Goal: Information Seeking & Learning: Learn about a topic

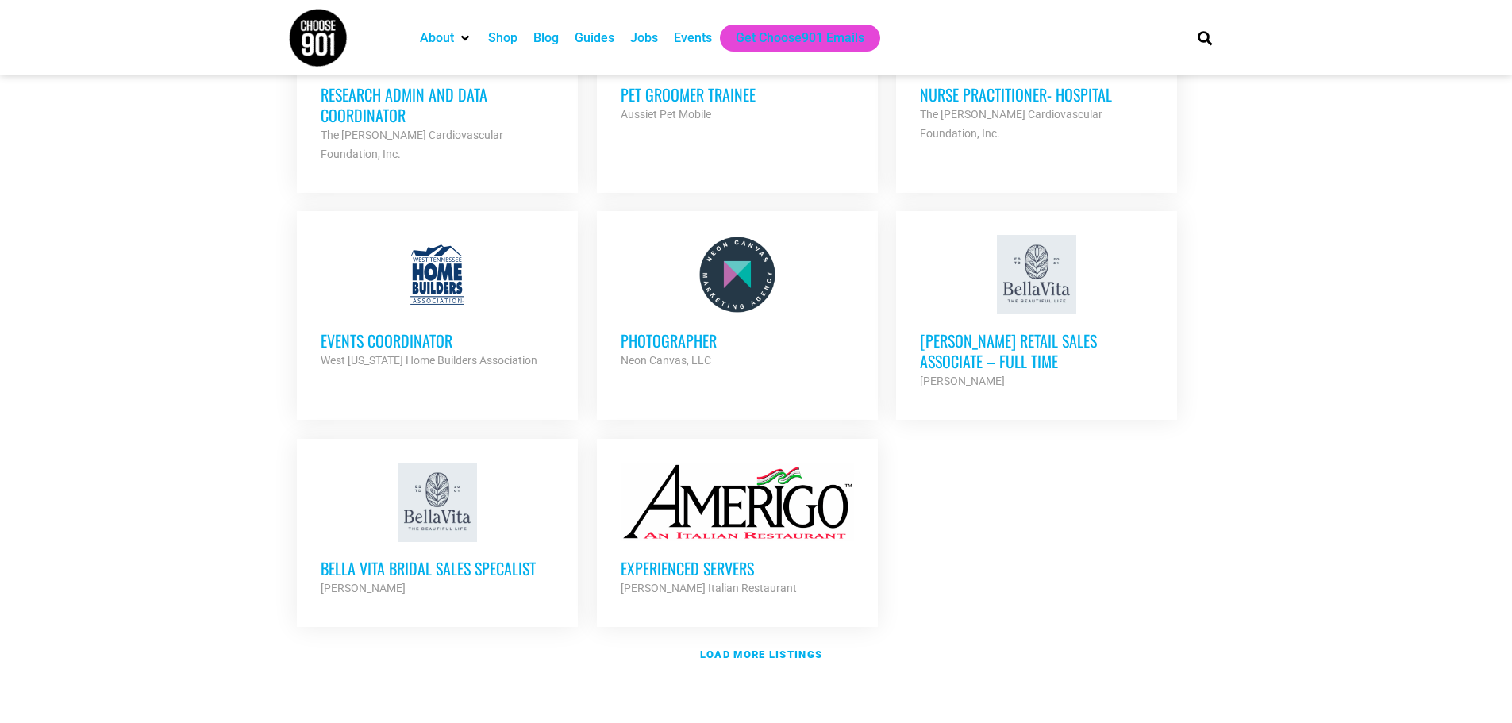
scroll to position [1667, 0]
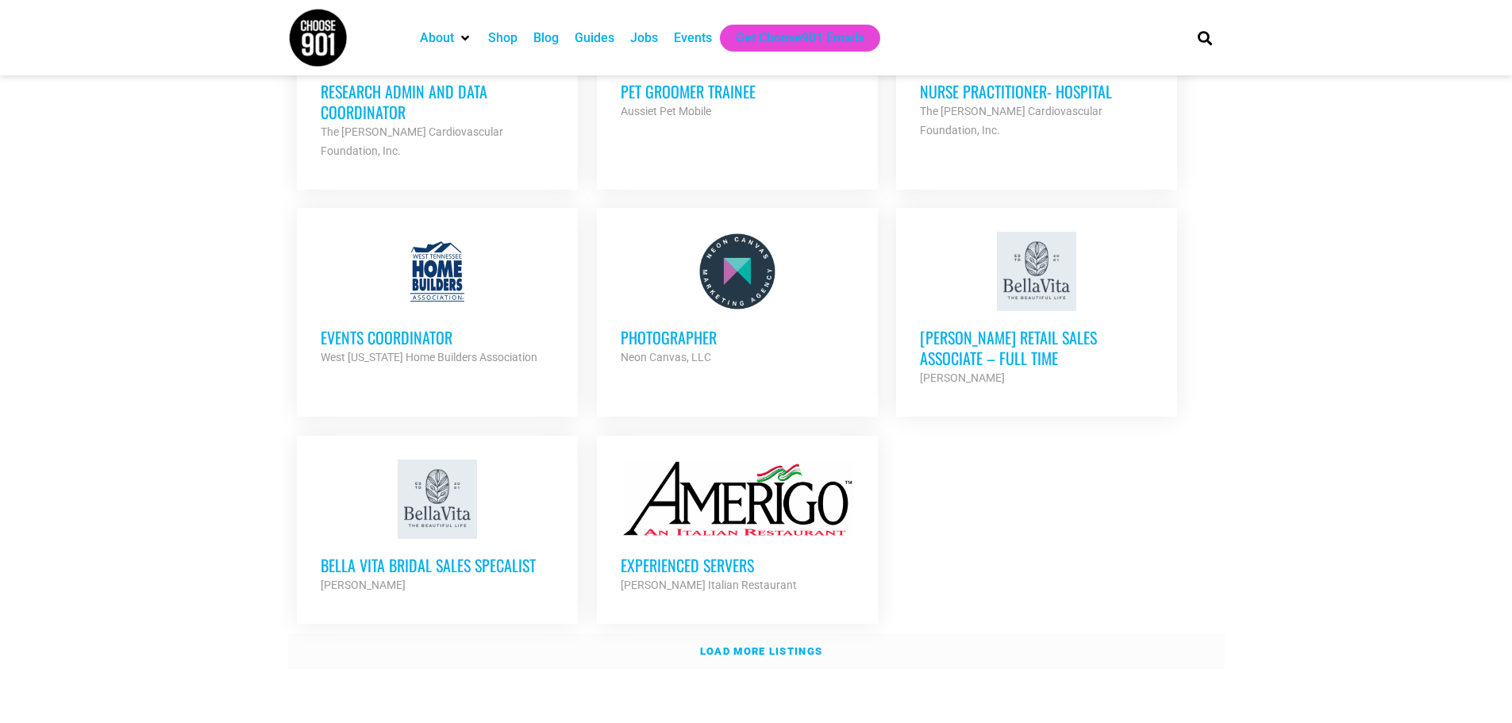
click at [760, 645] on strong "Load more listings" at bounding box center [761, 651] width 122 height 12
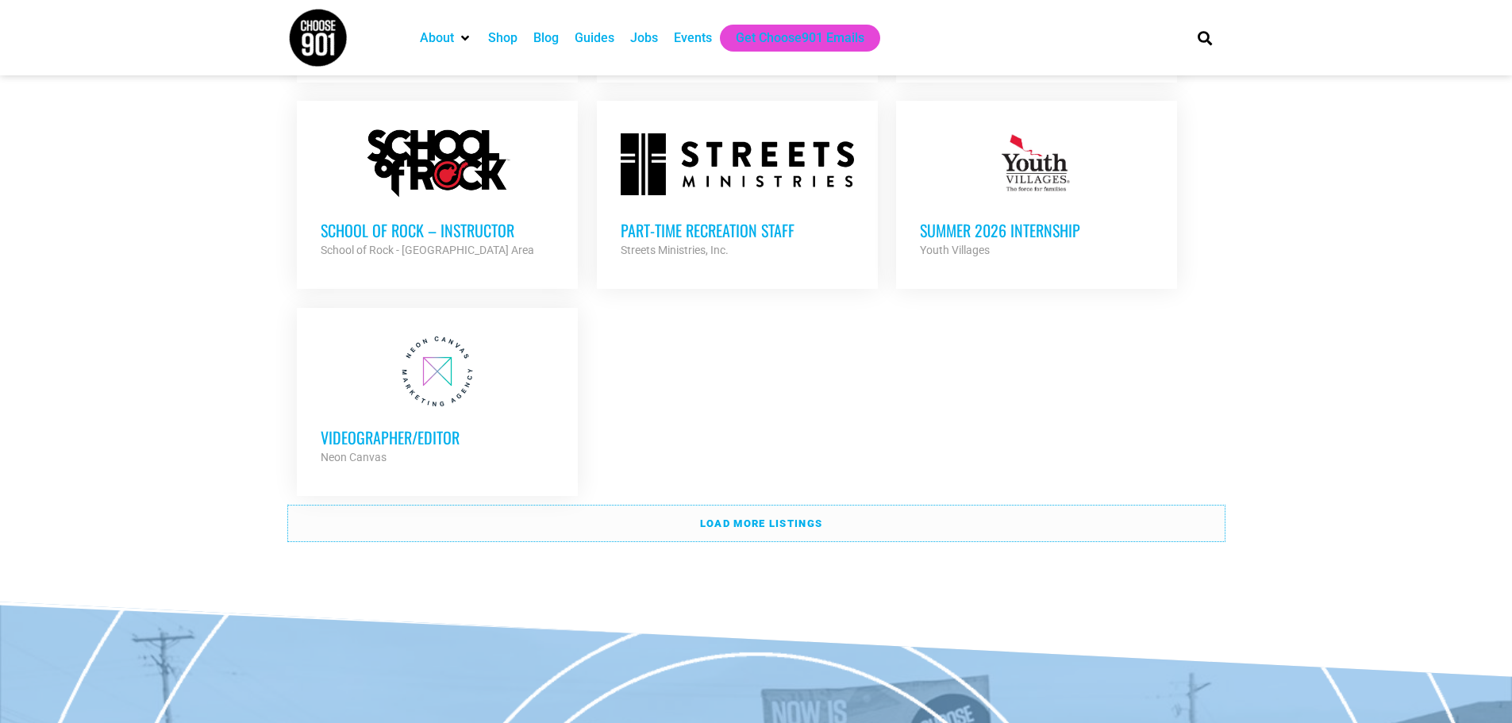
scroll to position [3334, 0]
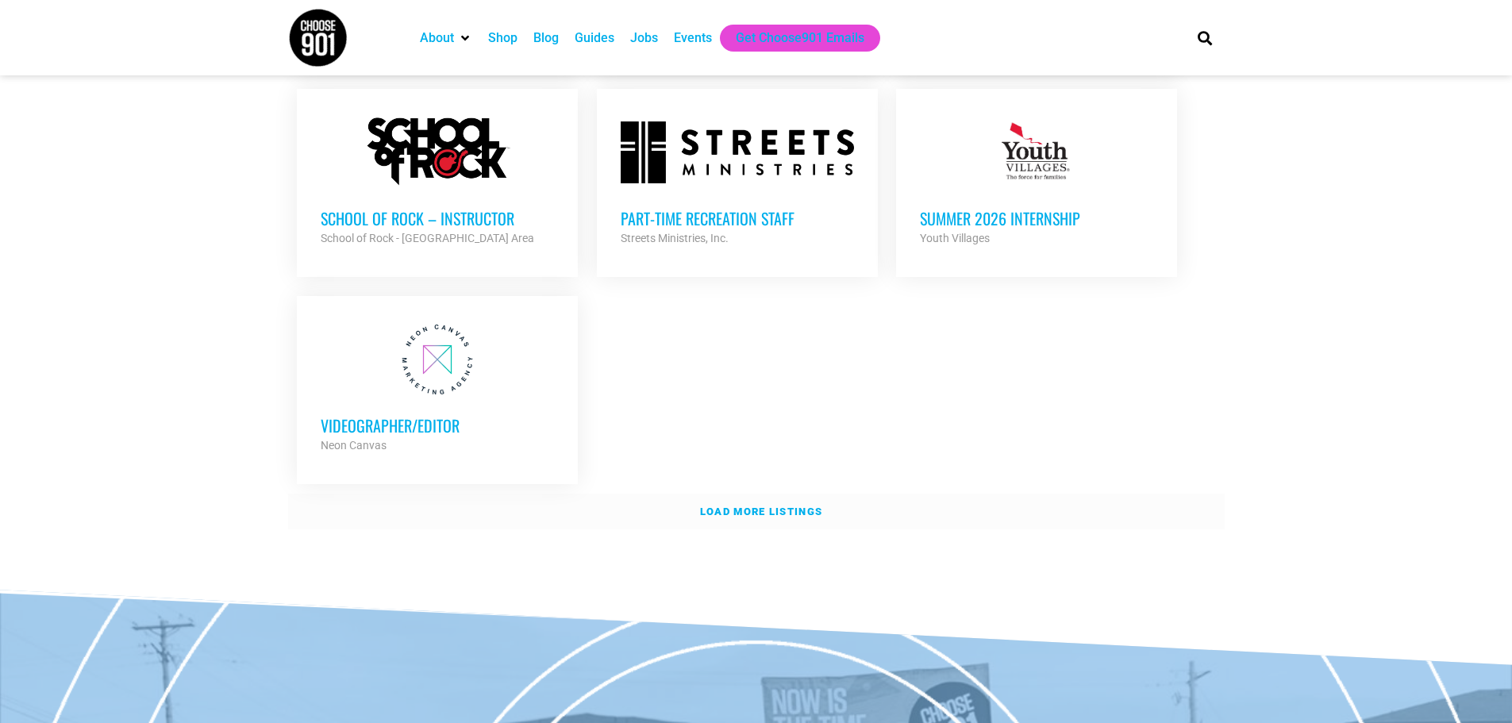
click at [766, 494] on link "Load more listings" at bounding box center [756, 512] width 937 height 37
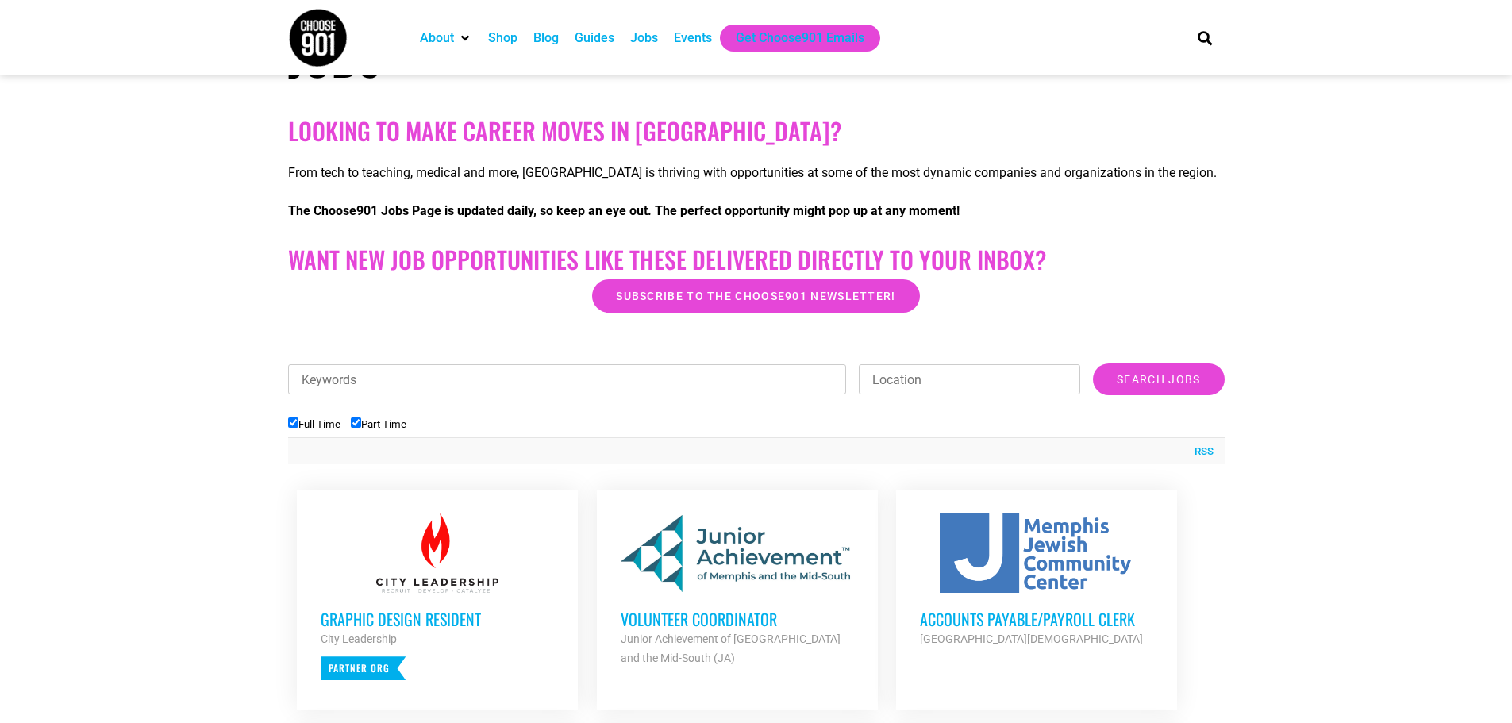
scroll to position [0, 0]
